Goal: Task Accomplishment & Management: Manage account settings

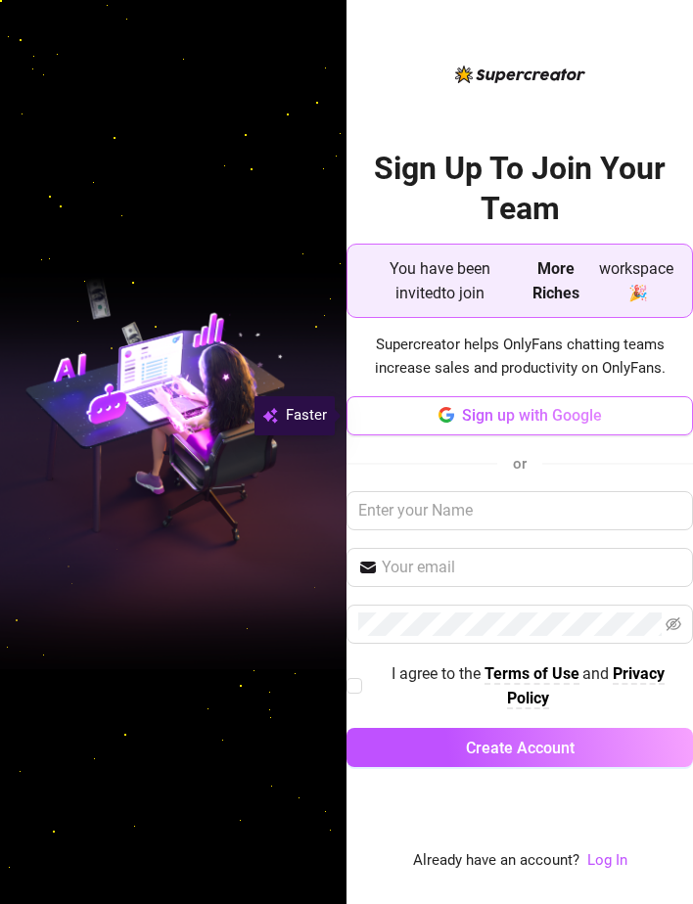
click at [529, 418] on span "Sign up with Google" at bounding box center [532, 415] width 140 height 19
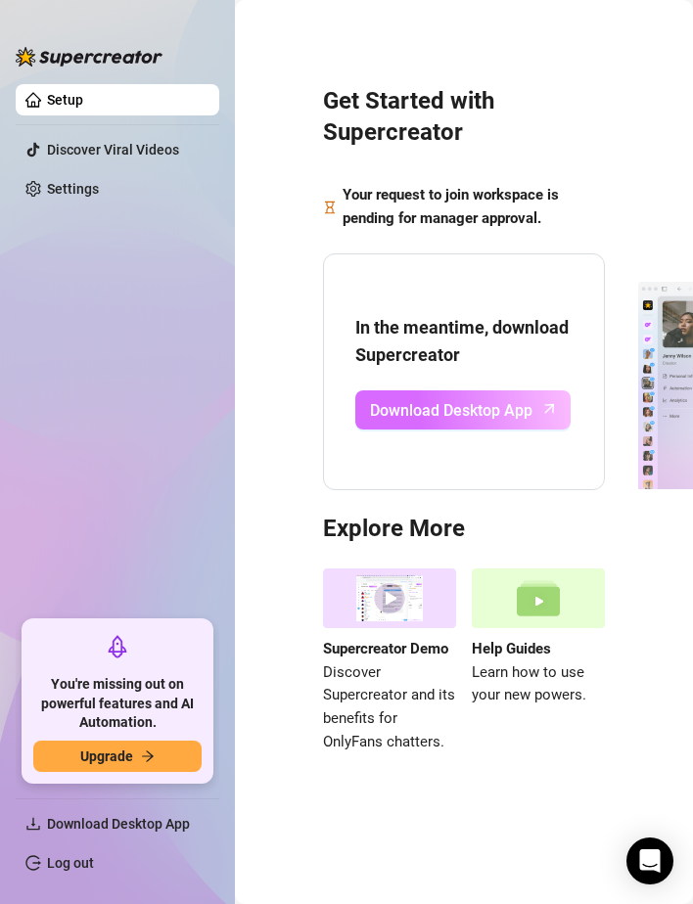
click at [476, 412] on span "Download Desktop App" at bounding box center [451, 410] width 162 height 24
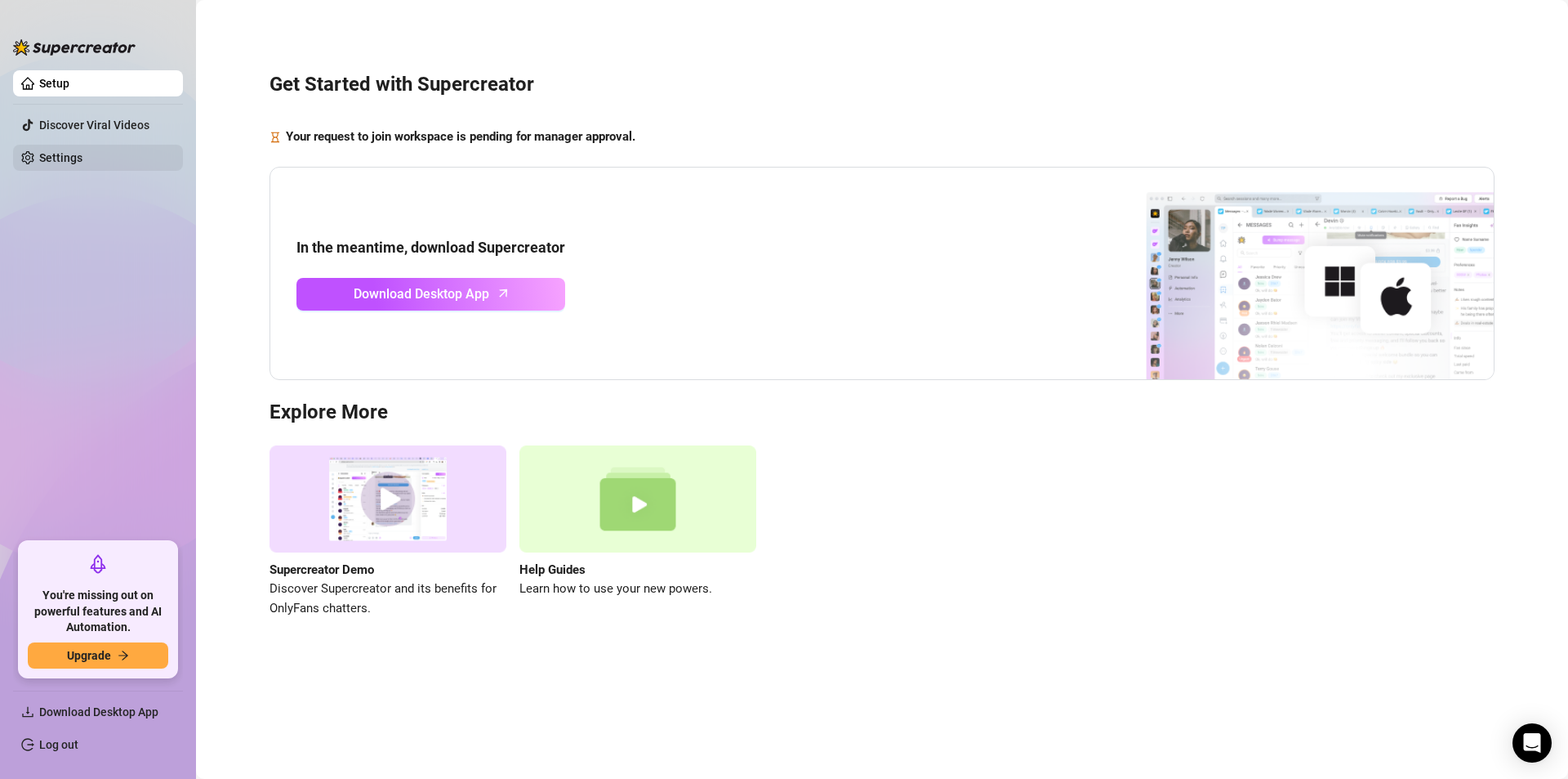
click at [50, 157] on link "Settings" at bounding box center [61, 158] width 43 height 13
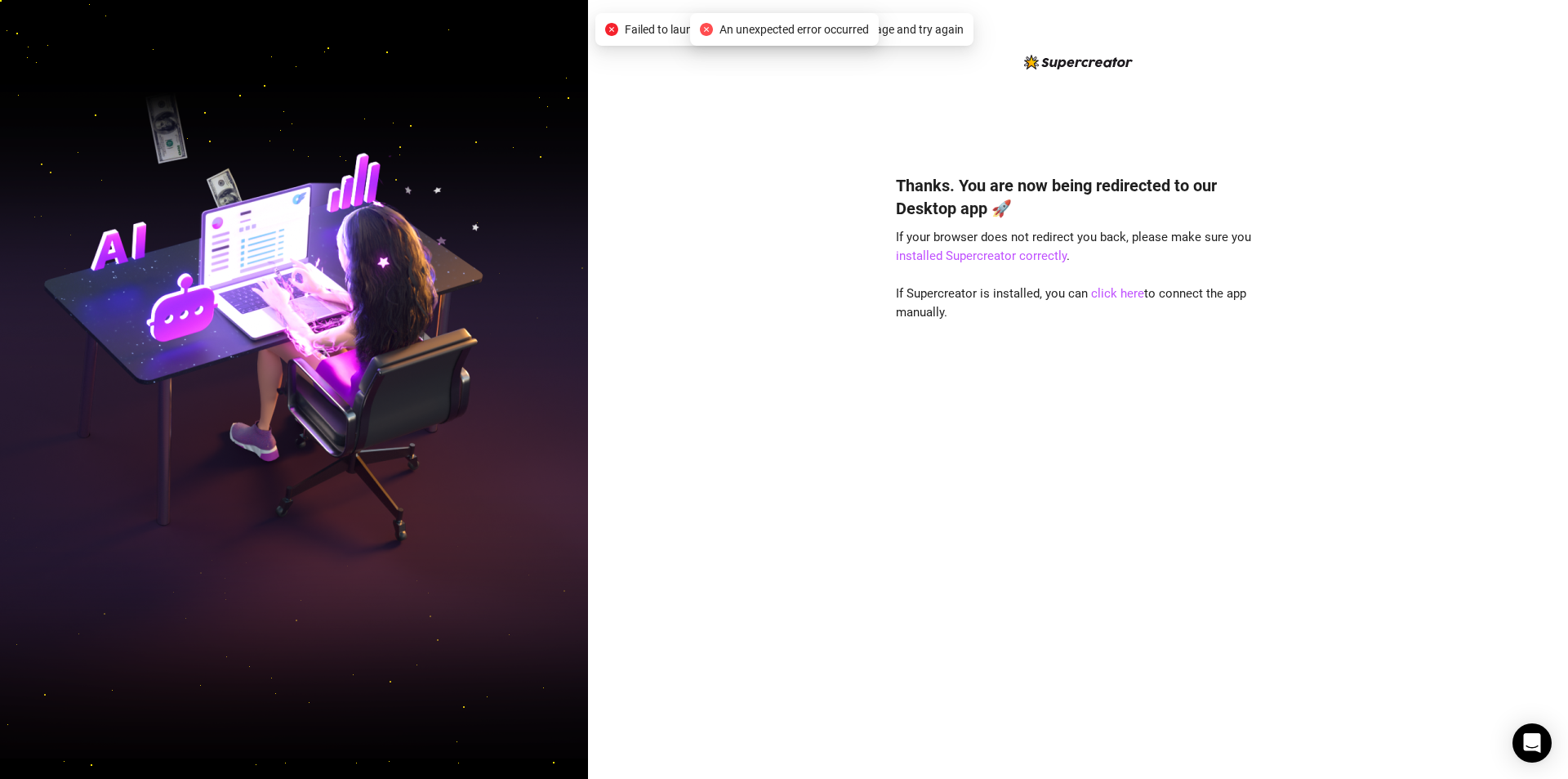
click at [764, 355] on div "Thanks. You are now being redirected to our Desktop app 🚀 If your browser does …" at bounding box center [1078, 389] width 980 height 779
